Goal: Find specific page/section: Find specific page/section

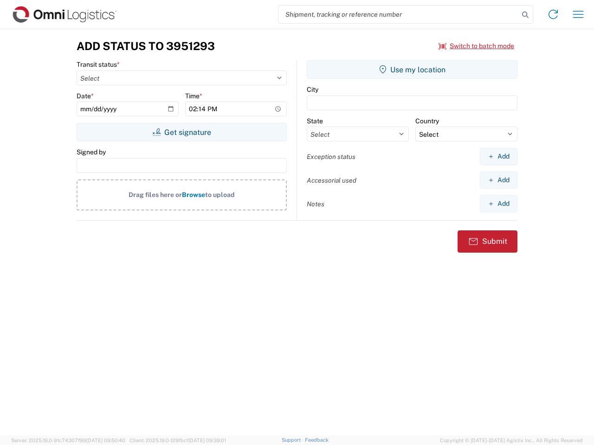
click at [398, 14] on input "search" at bounding box center [398, 15] width 240 height 18
click at [525, 15] on icon at bounding box center [525, 14] width 13 height 13
click at [553, 14] on icon at bounding box center [552, 14] width 15 height 15
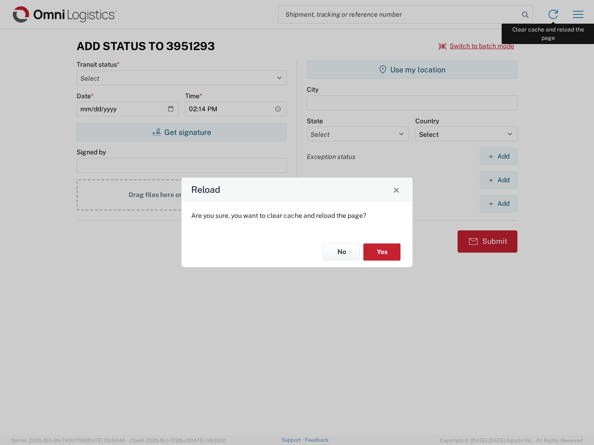
click at [578, 14] on div "Reload Are you sure, you want to clear cache and reload the page? No Yes" at bounding box center [297, 222] width 594 height 445
click at [476, 46] on div "Reload Are you sure, you want to clear cache and reload the page? No Yes" at bounding box center [297, 222] width 594 height 445
click at [181, 132] on div "Reload Are you sure, you want to clear cache and reload the page? No Yes" at bounding box center [297, 222] width 594 height 445
click at [412, 70] on div "Reload Are you sure, you want to clear cache and reload the page? No Yes" at bounding box center [297, 222] width 594 height 445
click at [498, 156] on div "Reload Are you sure, you want to clear cache and reload the page? No Yes" at bounding box center [297, 222] width 594 height 445
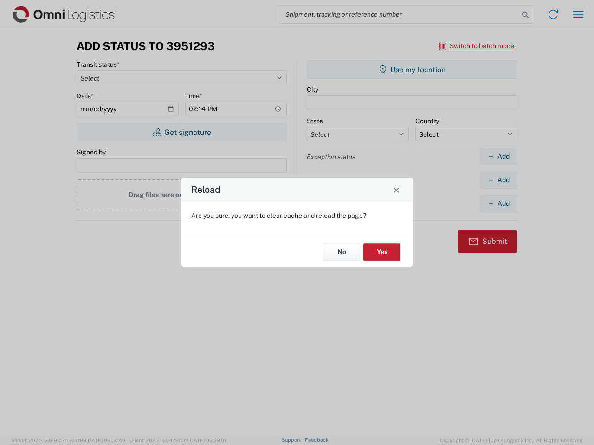
click at [498, 180] on div "Reload Are you sure, you want to clear cache and reload the page? No Yes" at bounding box center [297, 222] width 594 height 445
click at [498, 204] on div "Reload Are you sure, you want to clear cache and reload the page? No Yes" at bounding box center [297, 222] width 594 height 445
